Goal: Task Accomplishment & Management: Manage account settings

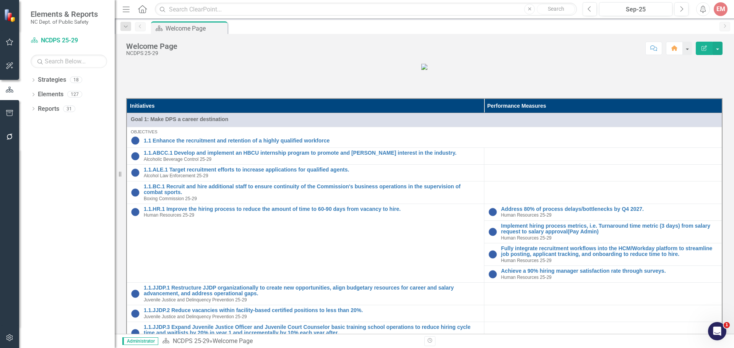
click at [10, 337] on icon "button" at bounding box center [10, 338] width 8 height 6
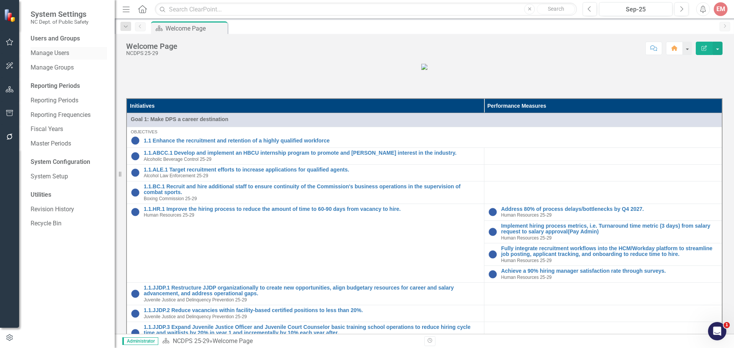
click at [52, 57] on link "Manage Users" at bounding box center [69, 53] width 76 height 9
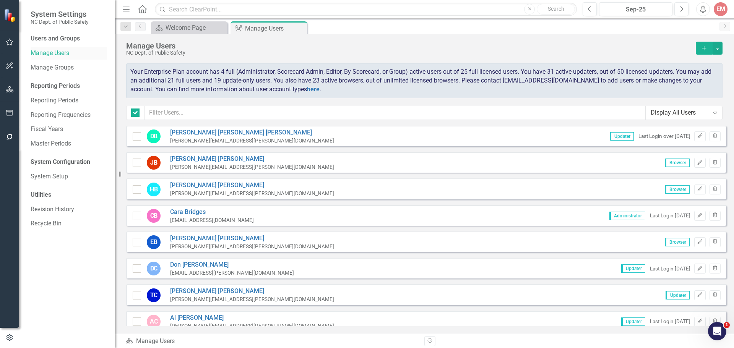
checkbox input "false"
click at [704, 49] on icon "button" at bounding box center [704, 48] width 4 height 4
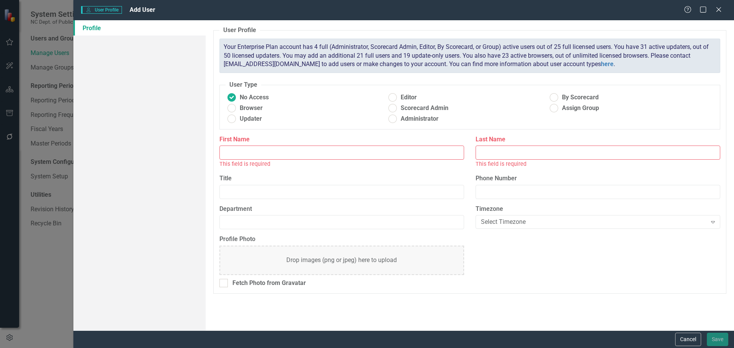
click at [302, 153] on input "First Name" at bounding box center [342, 153] width 245 height 14
type input "[PERSON_NAME]"
click at [629, 156] on input "Last Name" at bounding box center [598, 153] width 245 height 14
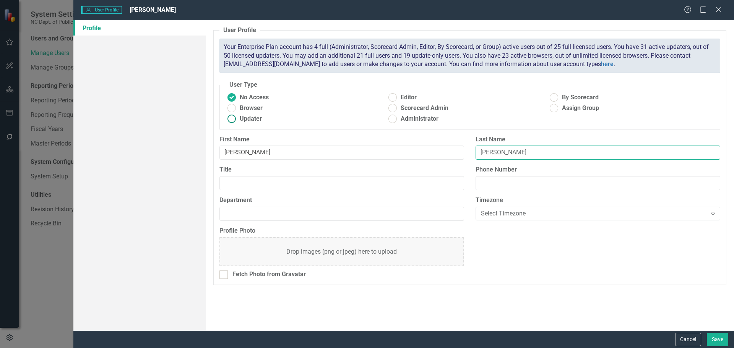
type input "[PERSON_NAME]"
click at [232, 118] on ins at bounding box center [232, 119] width 12 height 12
click at [232, 118] on input "Updater" at bounding box center [232, 119] width 12 height 12
radio input "true"
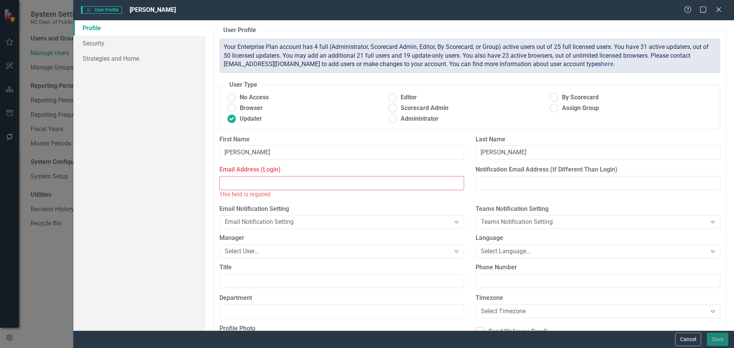
click at [238, 184] on input "Email Address (Login)" at bounding box center [342, 183] width 245 height 14
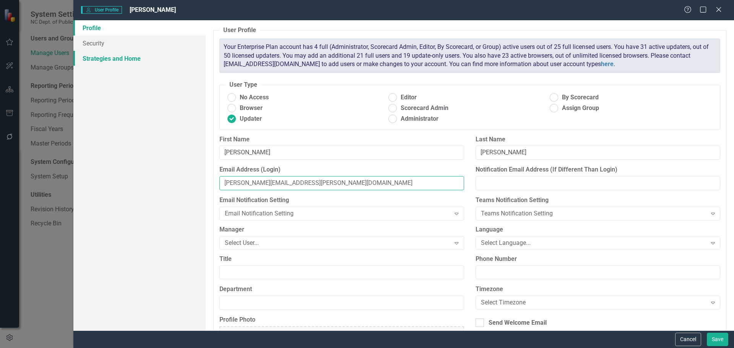
type input "[PERSON_NAME][EMAIL_ADDRESS][PERSON_NAME][DOMAIN_NAME]"
click at [95, 55] on link "Strategies and Home" at bounding box center [139, 58] width 132 height 15
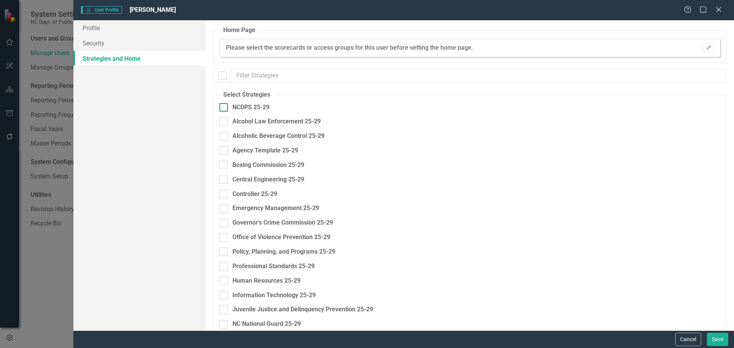
click at [223, 109] on div at bounding box center [224, 107] width 8 height 8
click at [223, 108] on input "NCDPS 25-29" at bounding box center [222, 105] width 5 height 5
checkbox input "true"
click at [223, 137] on input "Alcoholic Beverage Control 25-29" at bounding box center [222, 134] width 5 height 5
checkbox input "true"
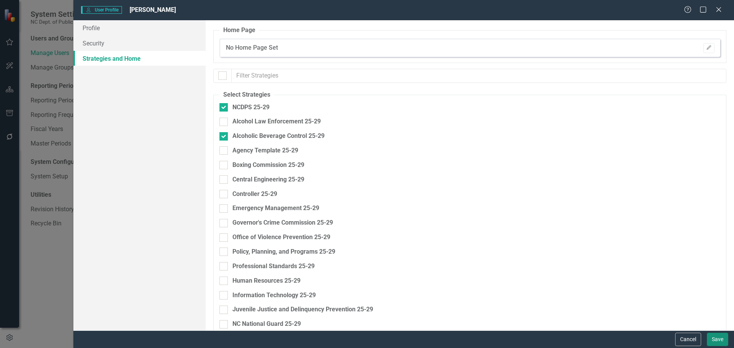
click at [715, 340] on button "Save" at bounding box center [717, 339] width 21 height 13
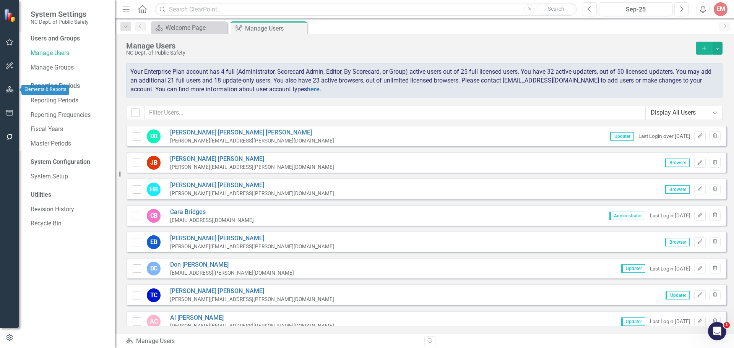
click at [9, 88] on icon "button" at bounding box center [10, 89] width 8 height 6
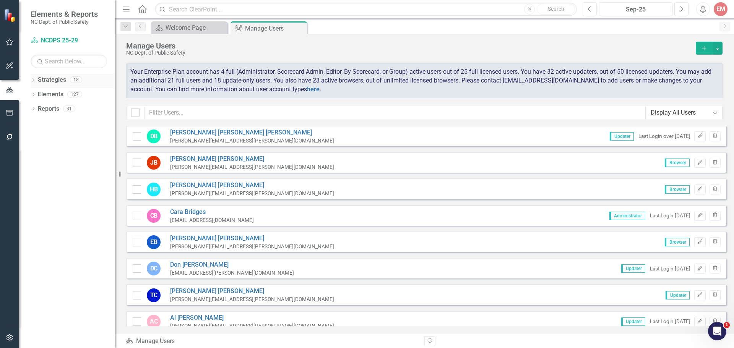
click at [34, 79] on icon "Dropdown" at bounding box center [33, 81] width 5 height 4
click at [40, 95] on icon "Dropdown" at bounding box center [37, 94] width 6 height 5
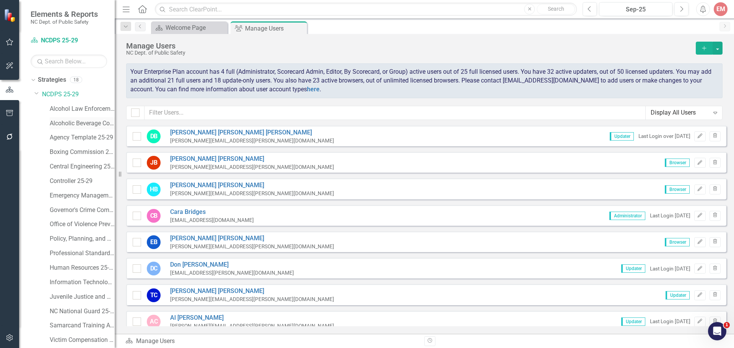
click at [59, 123] on link "Alcoholic Beverage Control 25-29" at bounding box center [82, 123] width 65 height 9
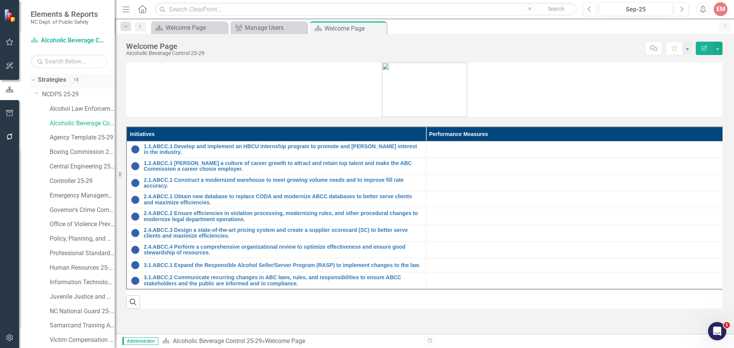
click at [67, 79] on div "Strategies 18" at bounding box center [76, 81] width 77 height 15
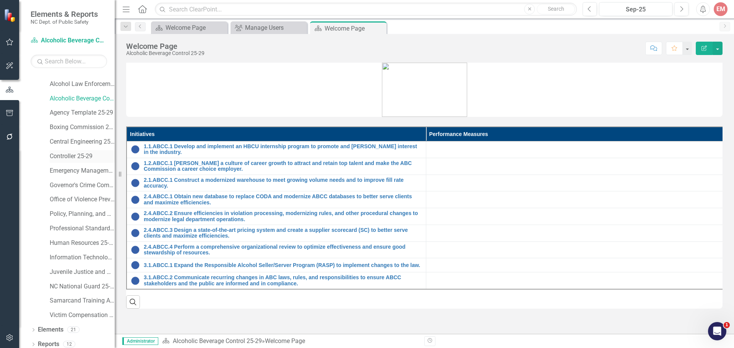
scroll to position [29, 0]
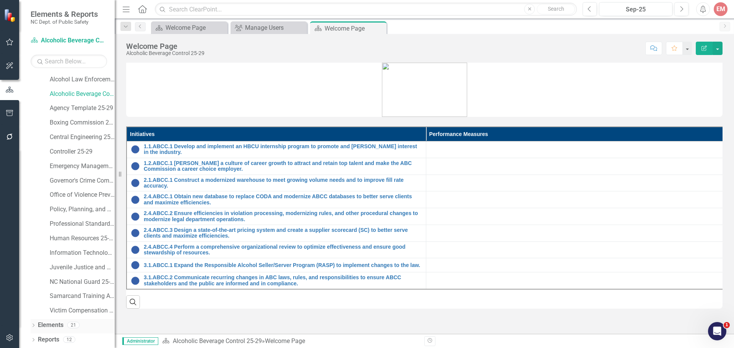
click at [34, 325] on icon "Dropdown" at bounding box center [33, 326] width 5 height 4
click at [60, 311] on link "Initiative Initiatives" at bounding box center [60, 311] width 37 height 9
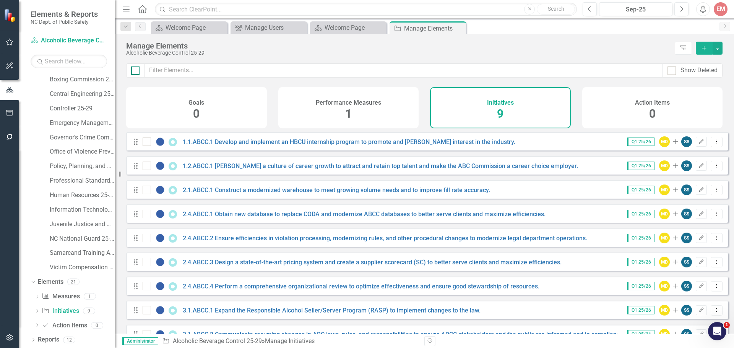
click at [137, 71] on div at bounding box center [135, 71] width 8 height 8
click at [136, 71] on input "checkbox" at bounding box center [133, 69] width 5 height 5
checkbox input "true"
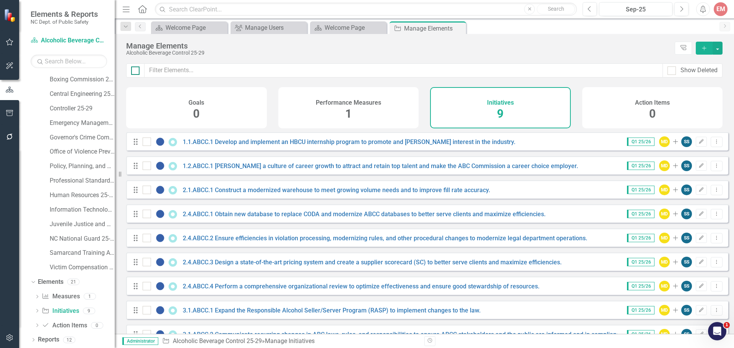
checkbox input "true"
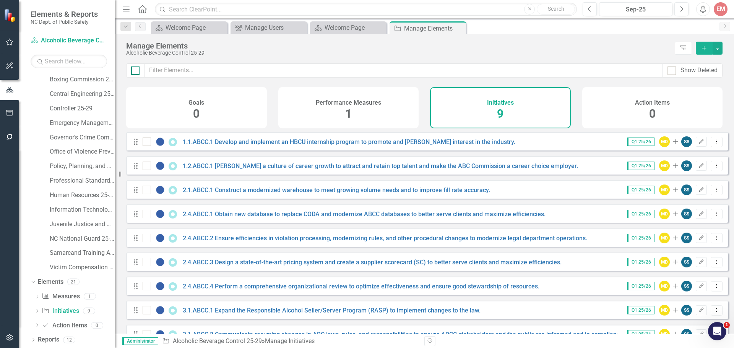
checkbox input "true"
click at [719, 46] on button "button" at bounding box center [718, 48] width 10 height 13
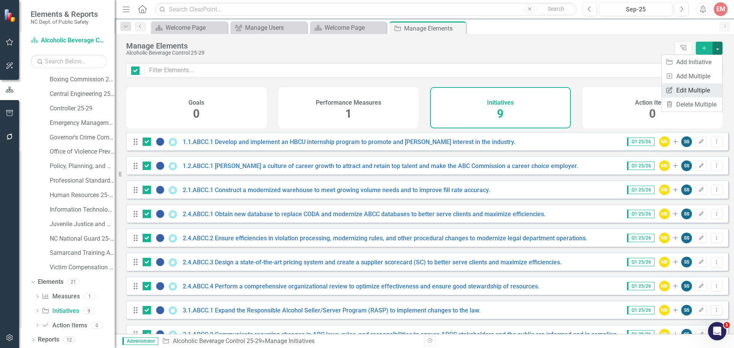
click at [699, 92] on link "Edit Multiple Edit Multiple" at bounding box center [692, 90] width 60 height 14
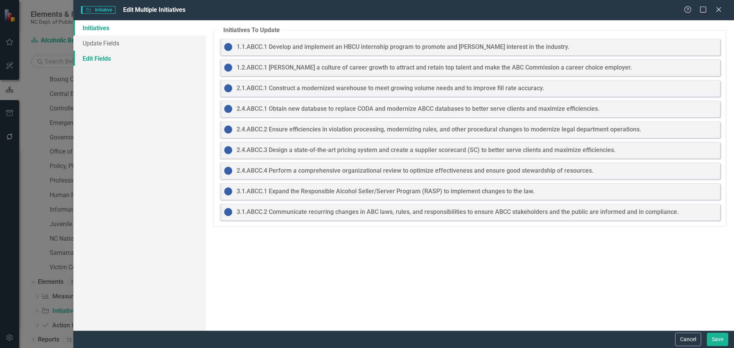
click at [108, 55] on link "Edit Fields" at bounding box center [139, 58] width 132 height 15
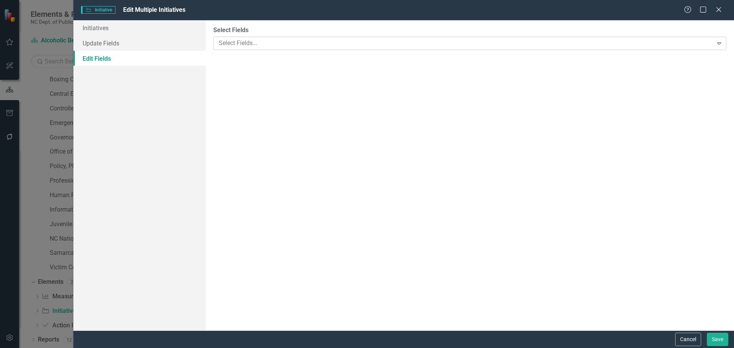
click at [299, 46] on div at bounding box center [465, 43] width 498 height 10
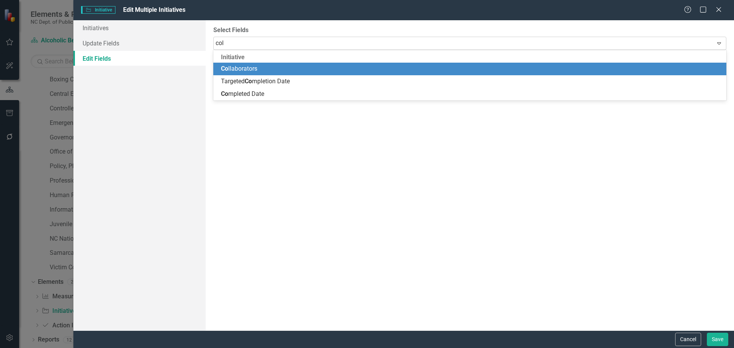
type input "coll"
click at [244, 70] on span "Coll aborators" at bounding box center [239, 68] width 36 height 7
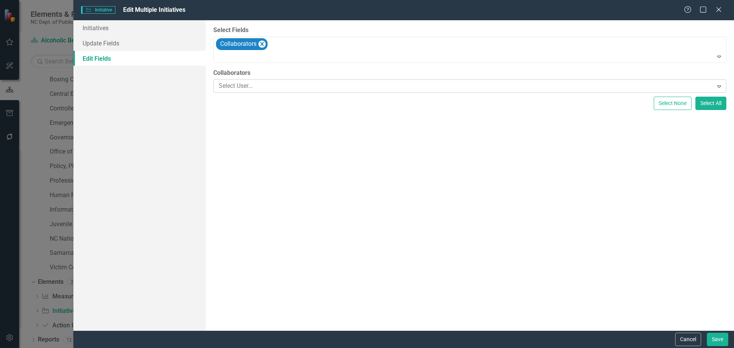
click at [242, 83] on div at bounding box center [465, 86] width 498 height 10
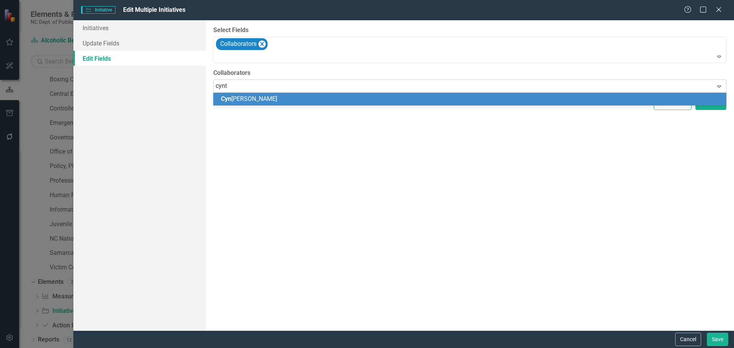
type input "cynth"
click at [253, 96] on span "Cynth ia [PERSON_NAME]" at bounding box center [255, 98] width 68 height 7
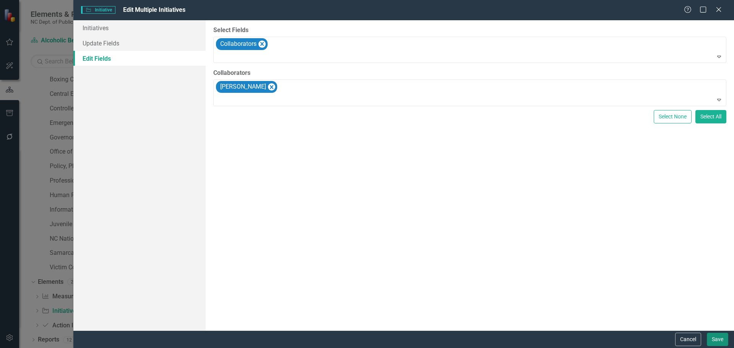
click at [711, 340] on button "Save" at bounding box center [717, 339] width 21 height 13
checkbox input "false"
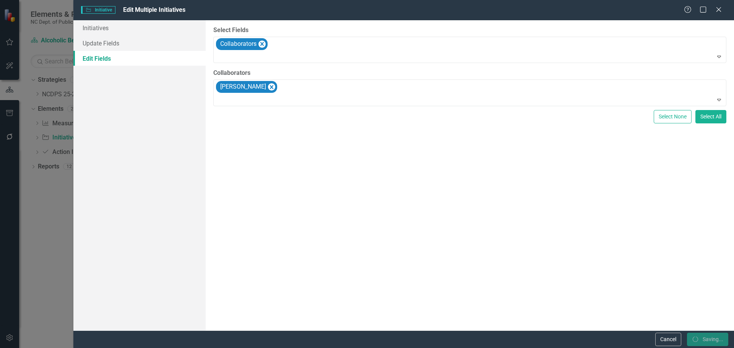
checkbox input "false"
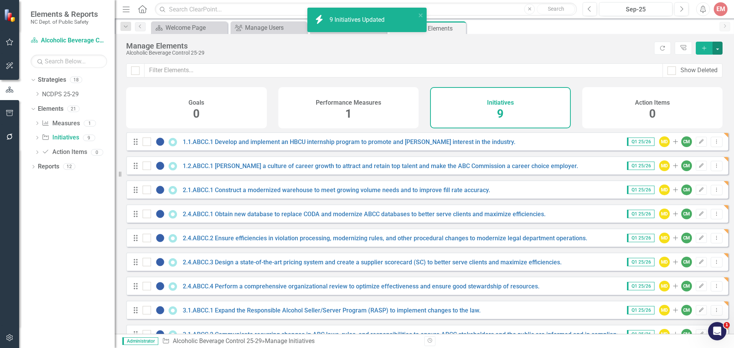
checkbox input "false"
click at [261, 146] on link "1.1.ABCC.1 Develop and implement an HBCU internship program to promote and [PER…" at bounding box center [349, 141] width 333 height 7
